Goal: Transaction & Acquisition: Purchase product/service

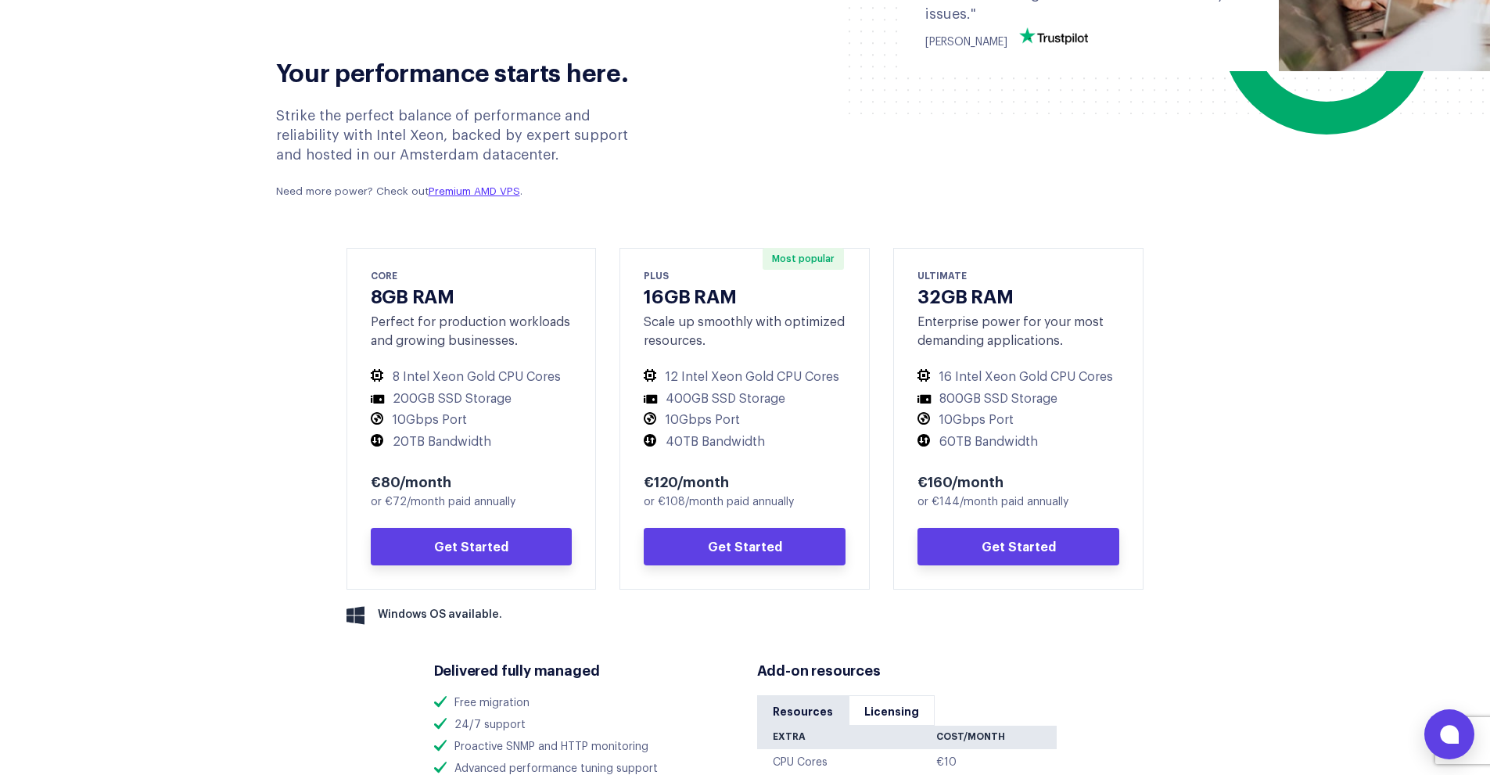
scroll to position [704, 0]
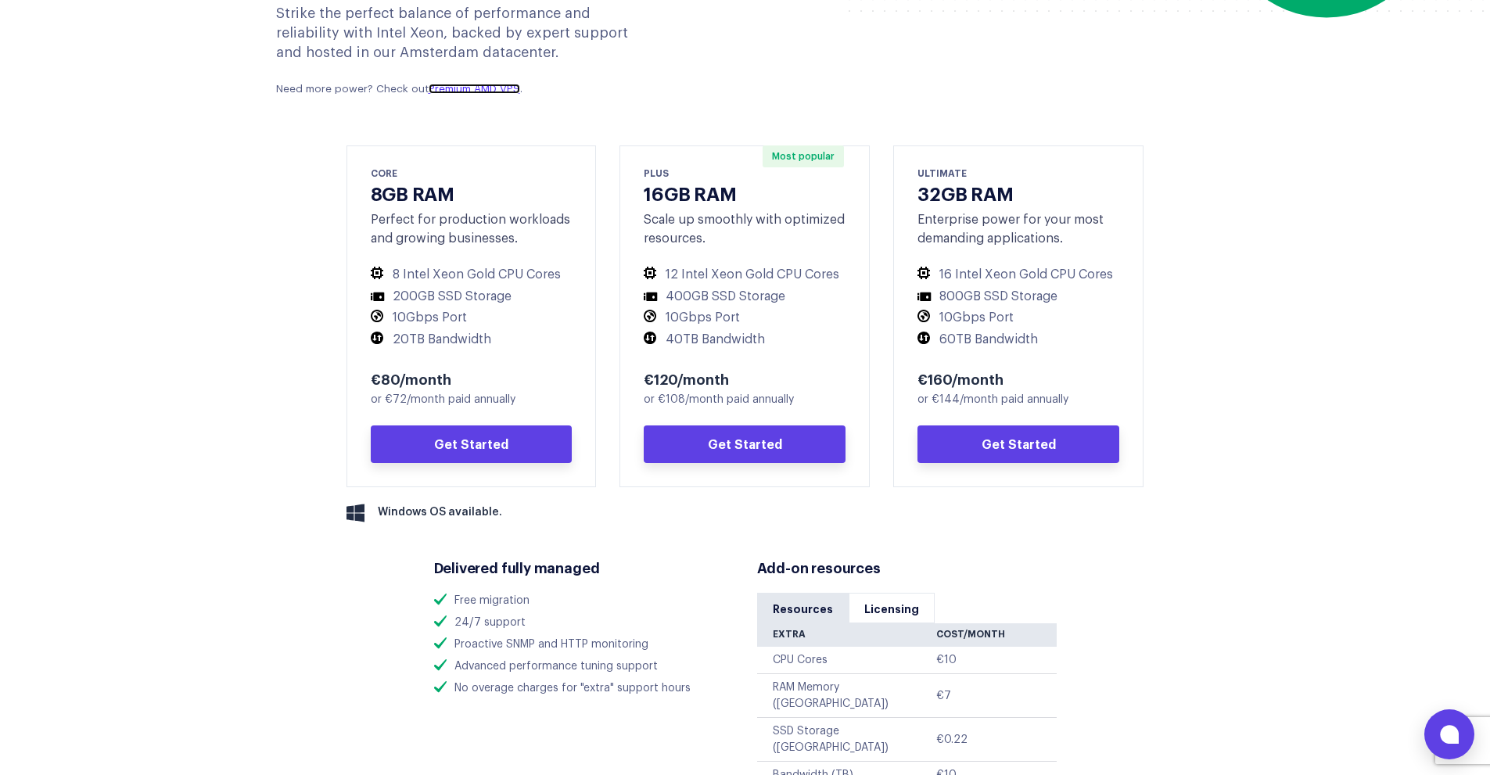
click at [487, 88] on link "Premium AMD VPS" at bounding box center [475, 89] width 92 height 10
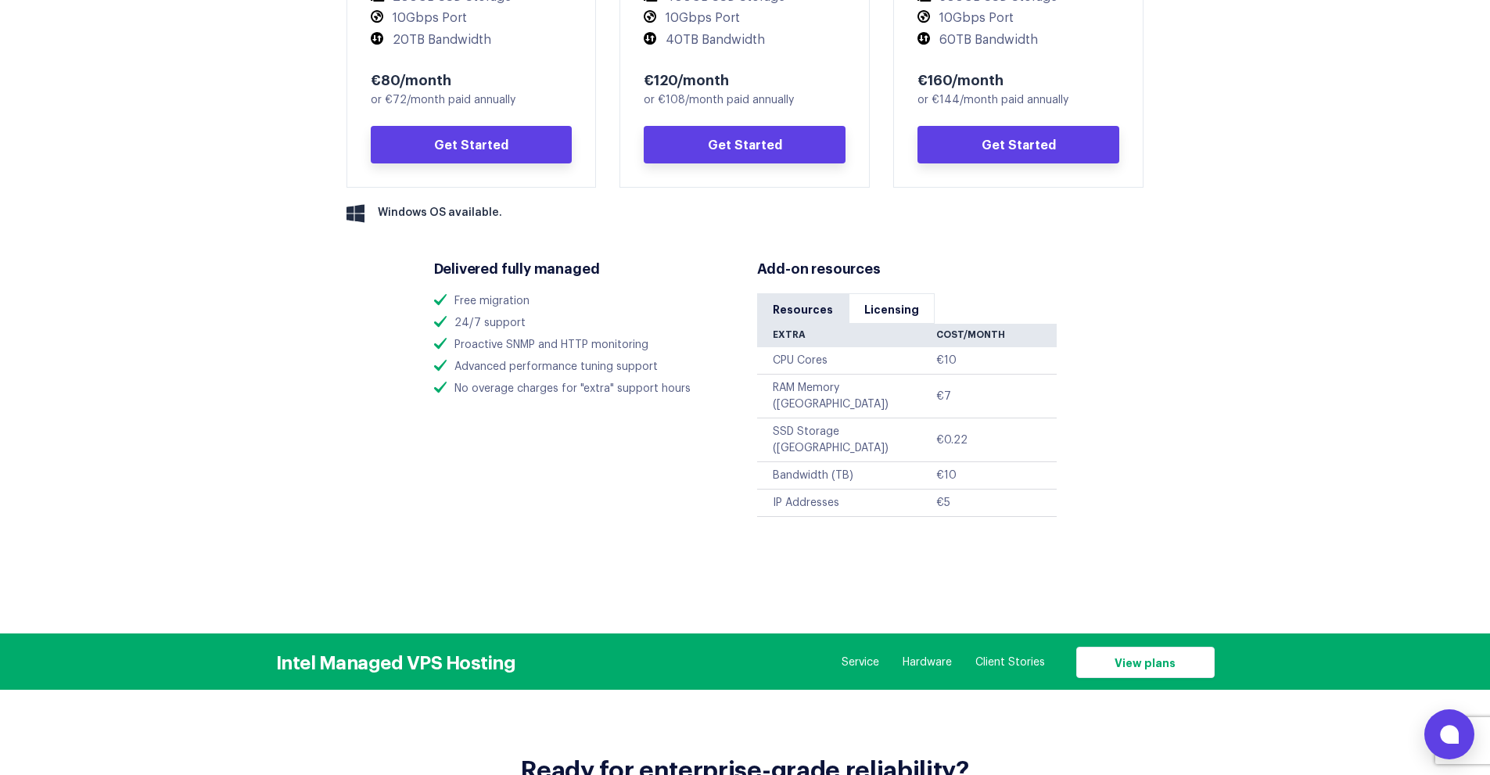
scroll to position [1017, 0]
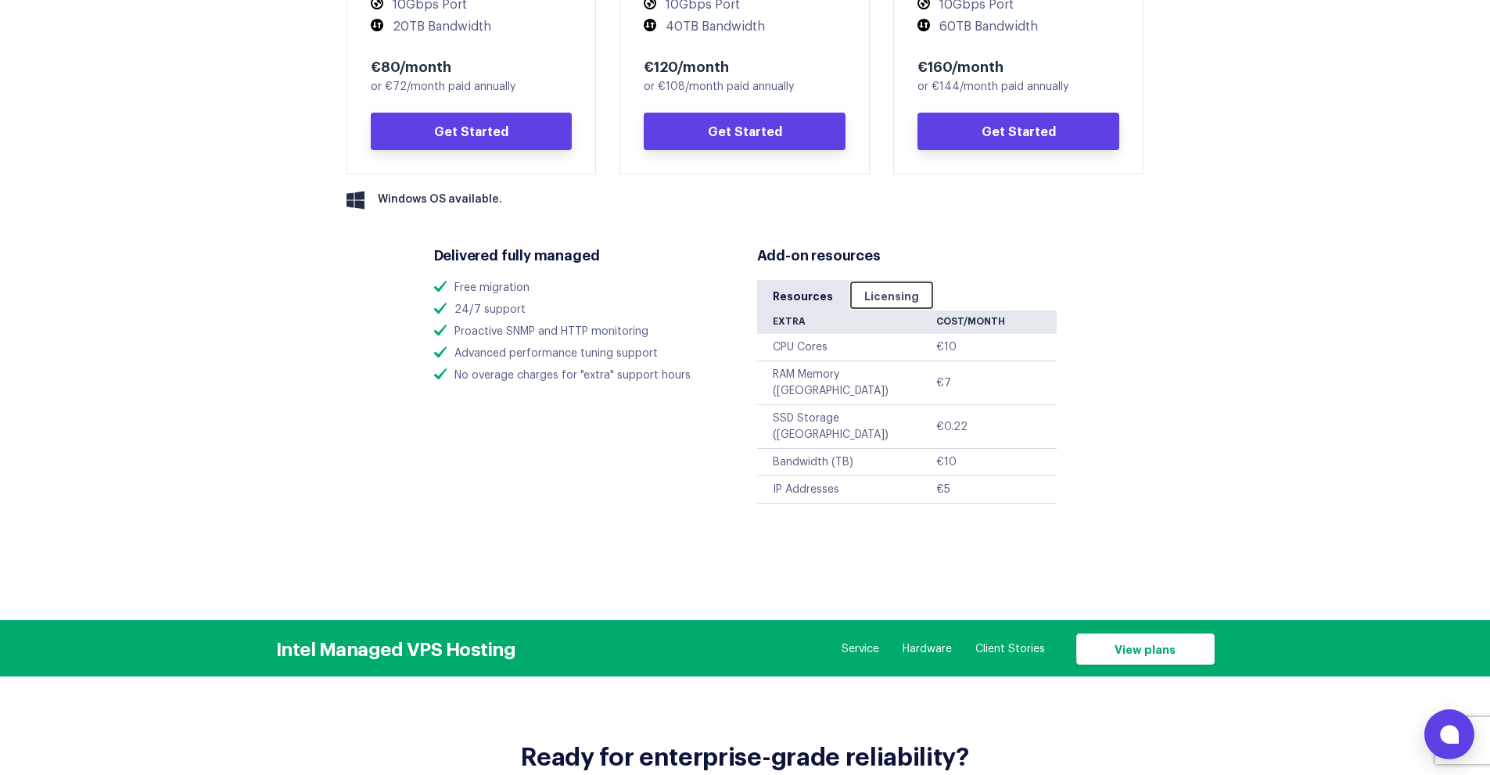
click at [882, 295] on link "Licensing" at bounding box center [892, 295] width 86 height 31
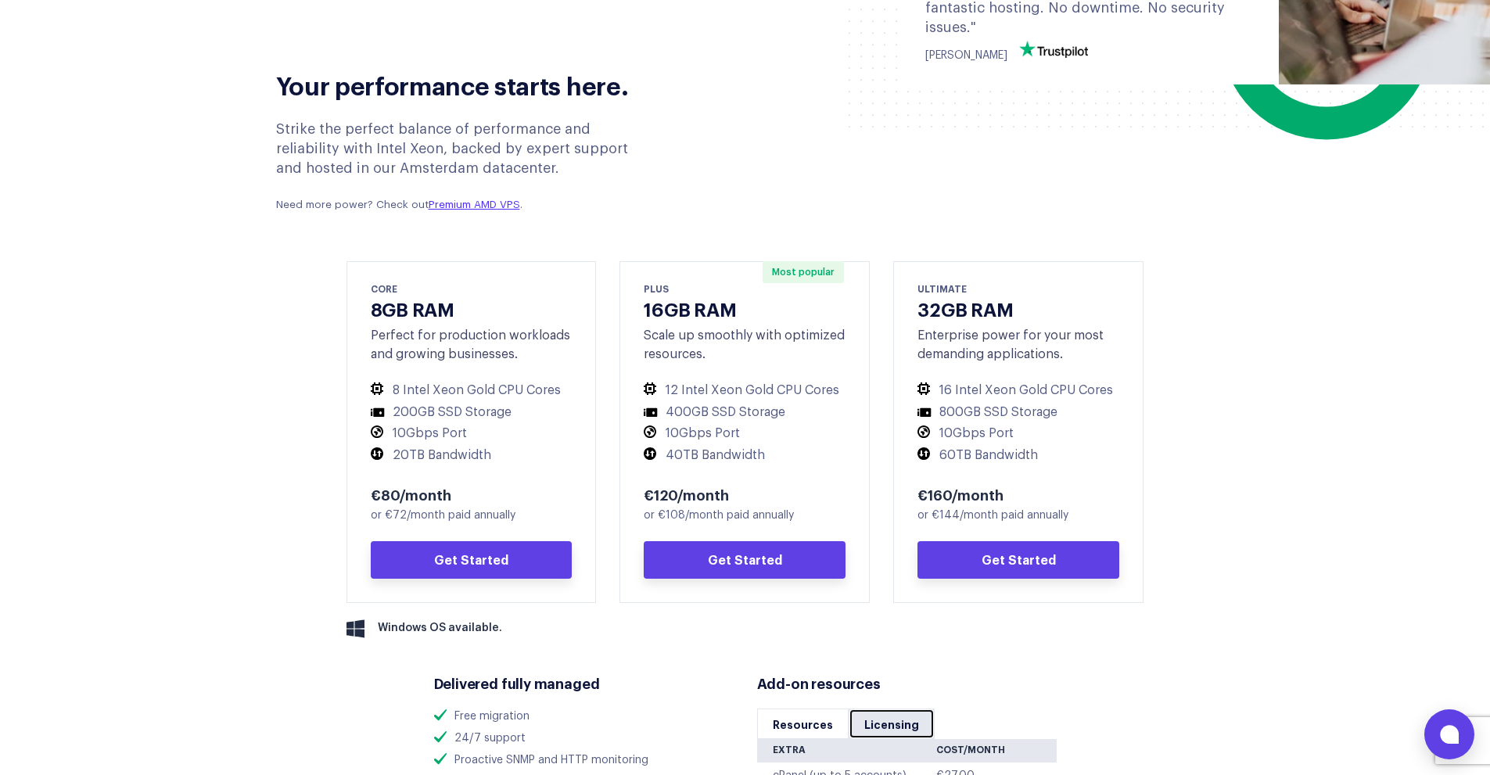
scroll to position [626, 0]
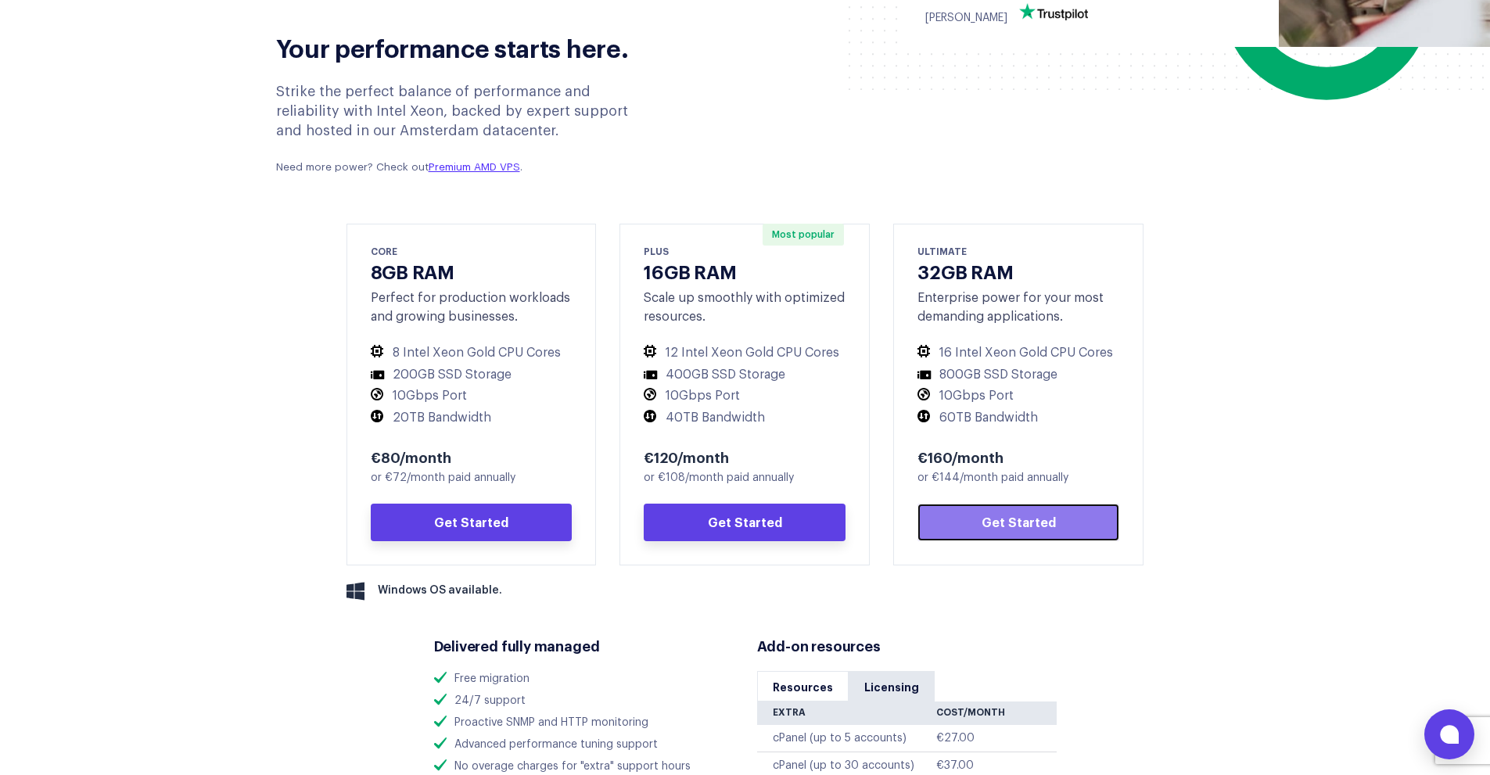
click at [976, 516] on link "Get Started" at bounding box center [1019, 523] width 202 height 38
